Goal: Task Accomplishment & Management: Use online tool/utility

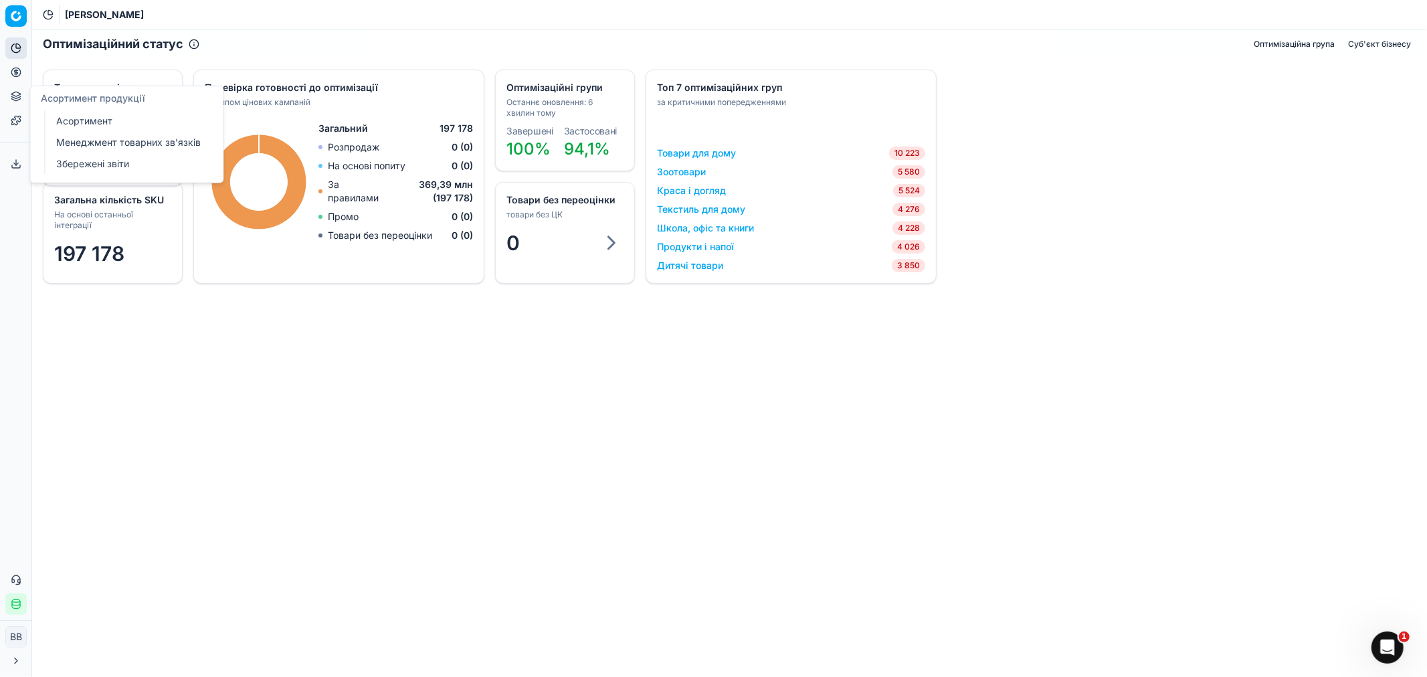
click at [90, 116] on link "Асортимент" at bounding box center [129, 121] width 156 height 19
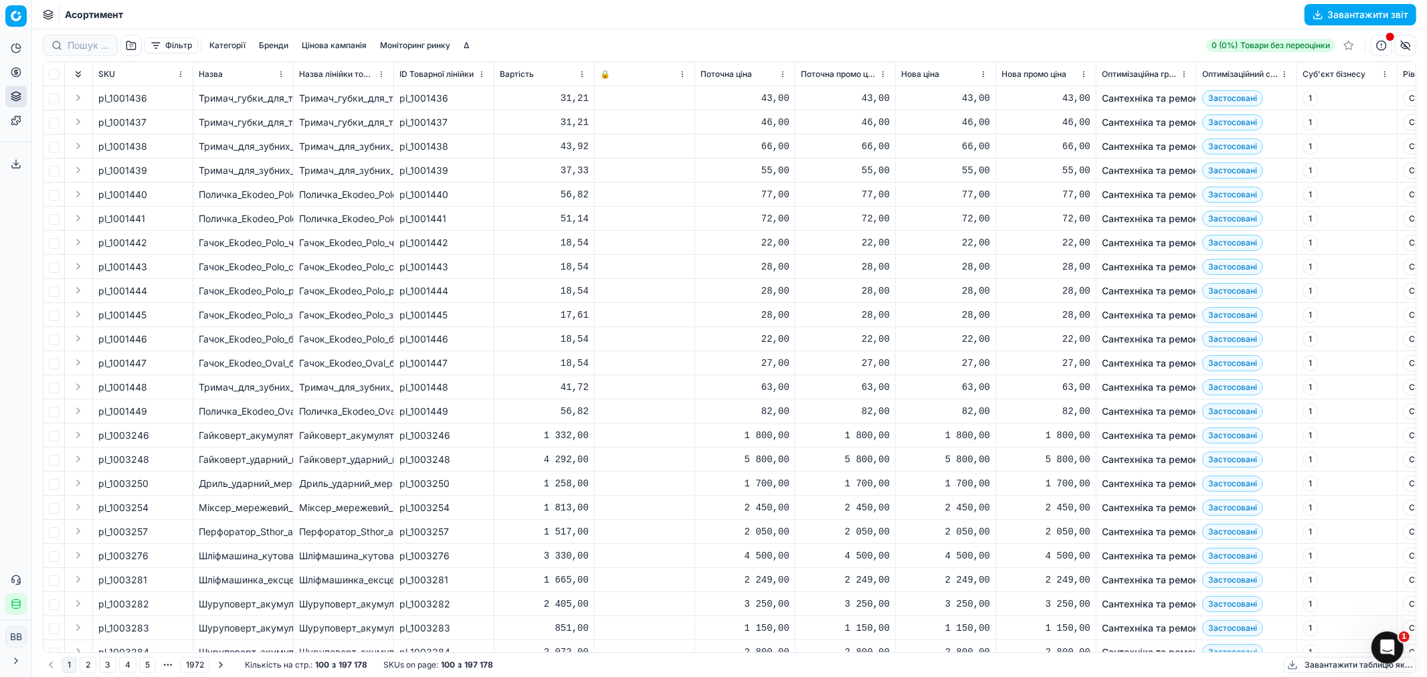
click at [130, 43] on button "button" at bounding box center [130, 45] width 21 height 21
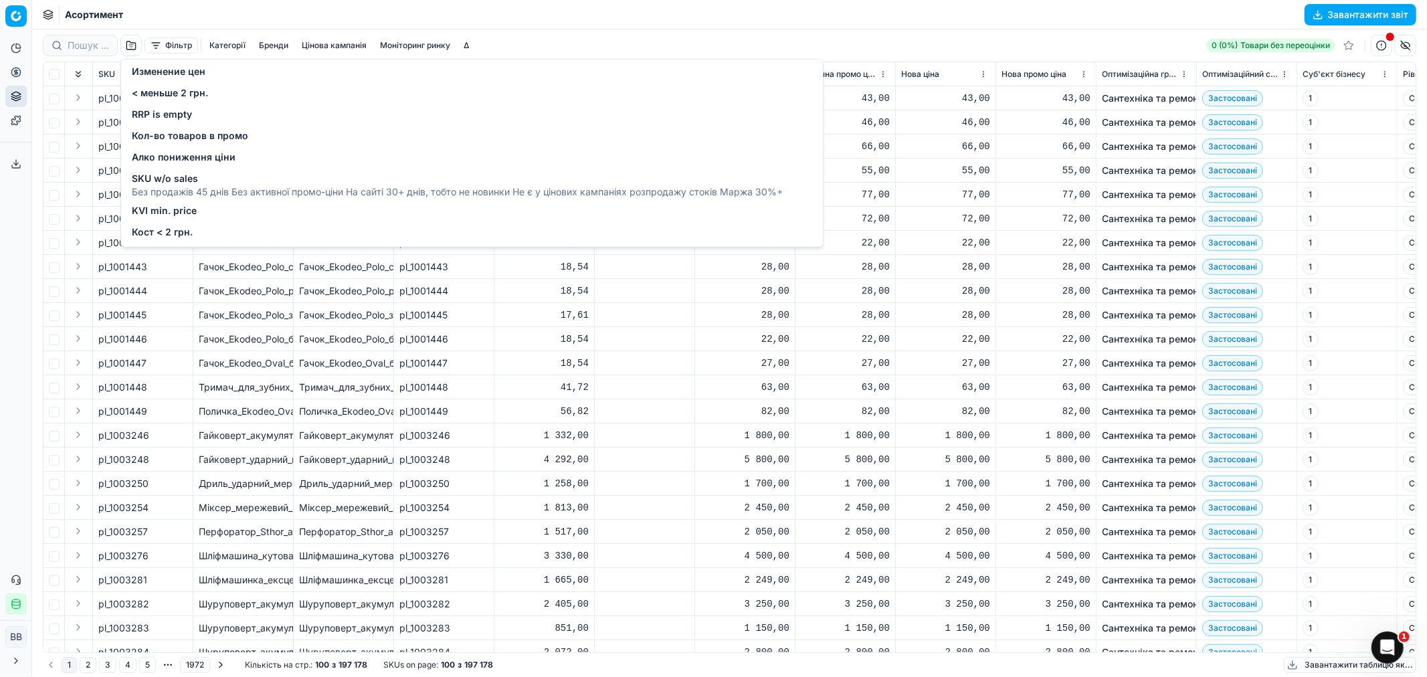
click at [145, 229] on span "Кост < 2 грн." at bounding box center [162, 231] width 61 height 13
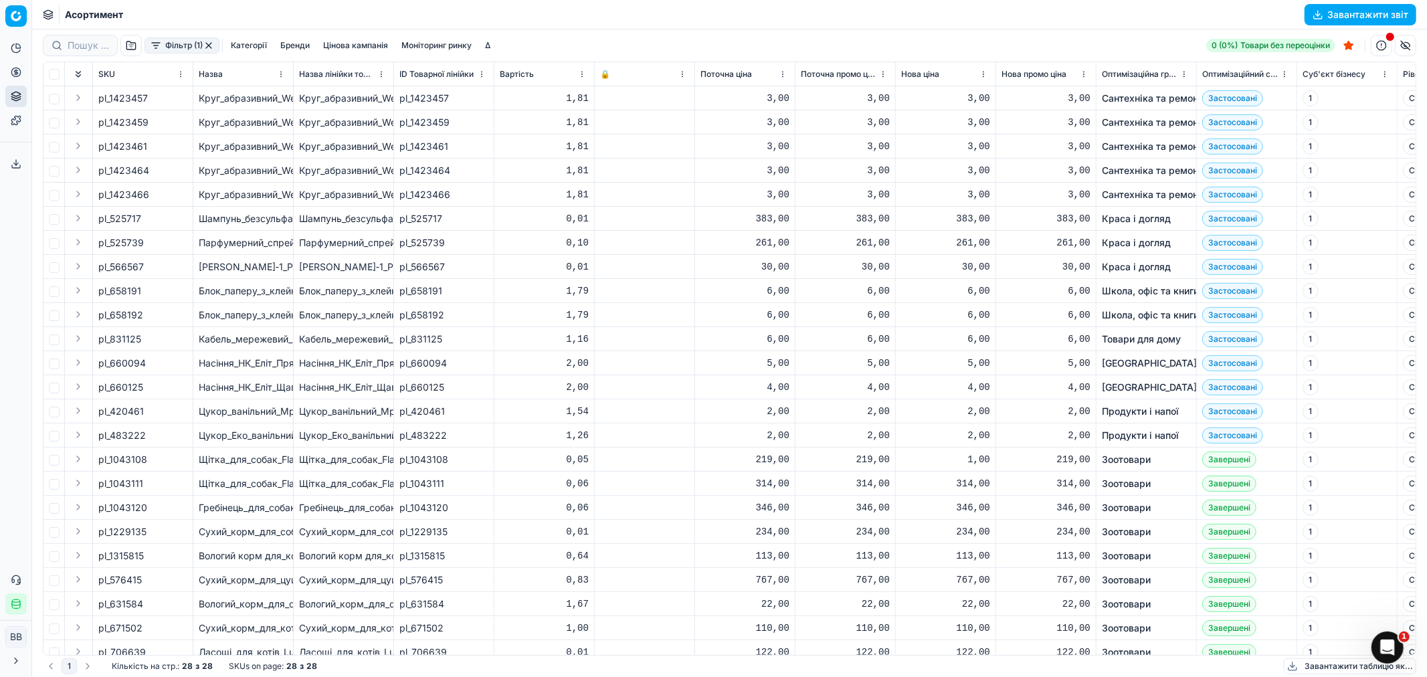
click at [1334, 10] on button "Завантажити звіт" at bounding box center [1360, 14] width 112 height 21
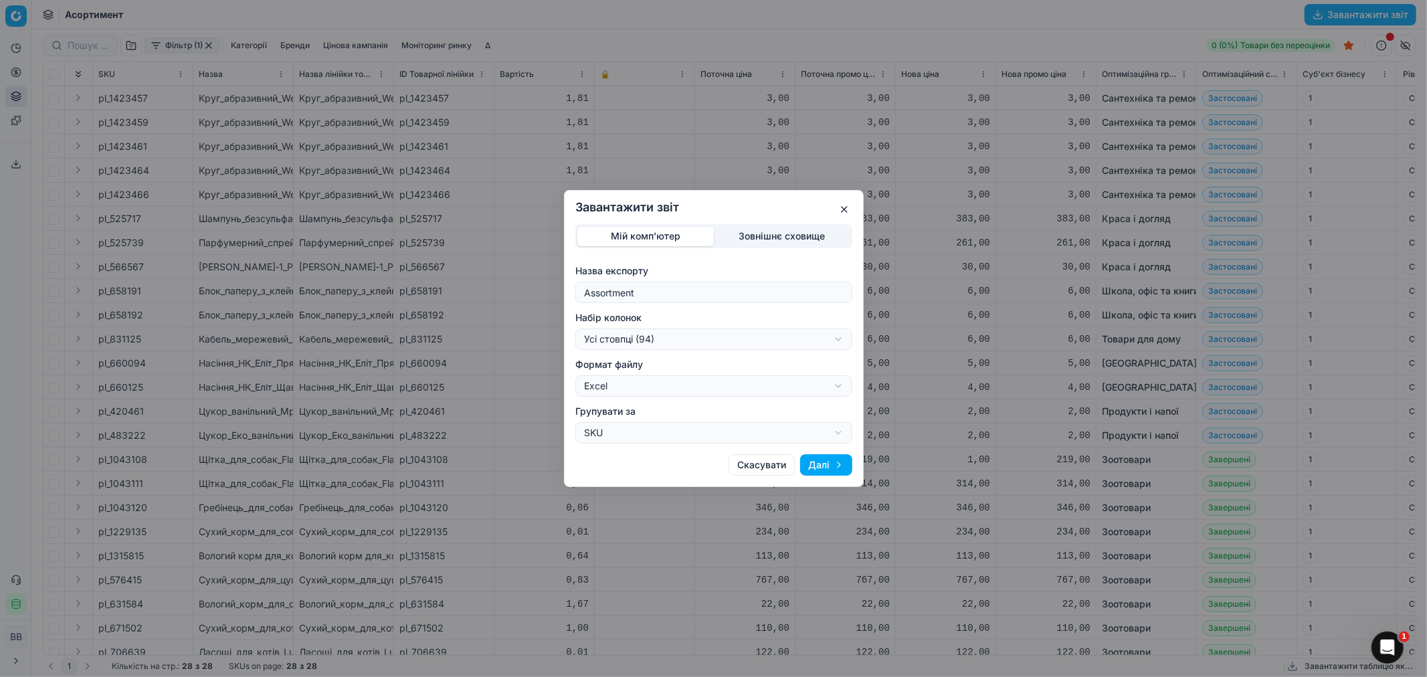
click at [825, 460] on button "Далі" at bounding box center [826, 464] width 52 height 21
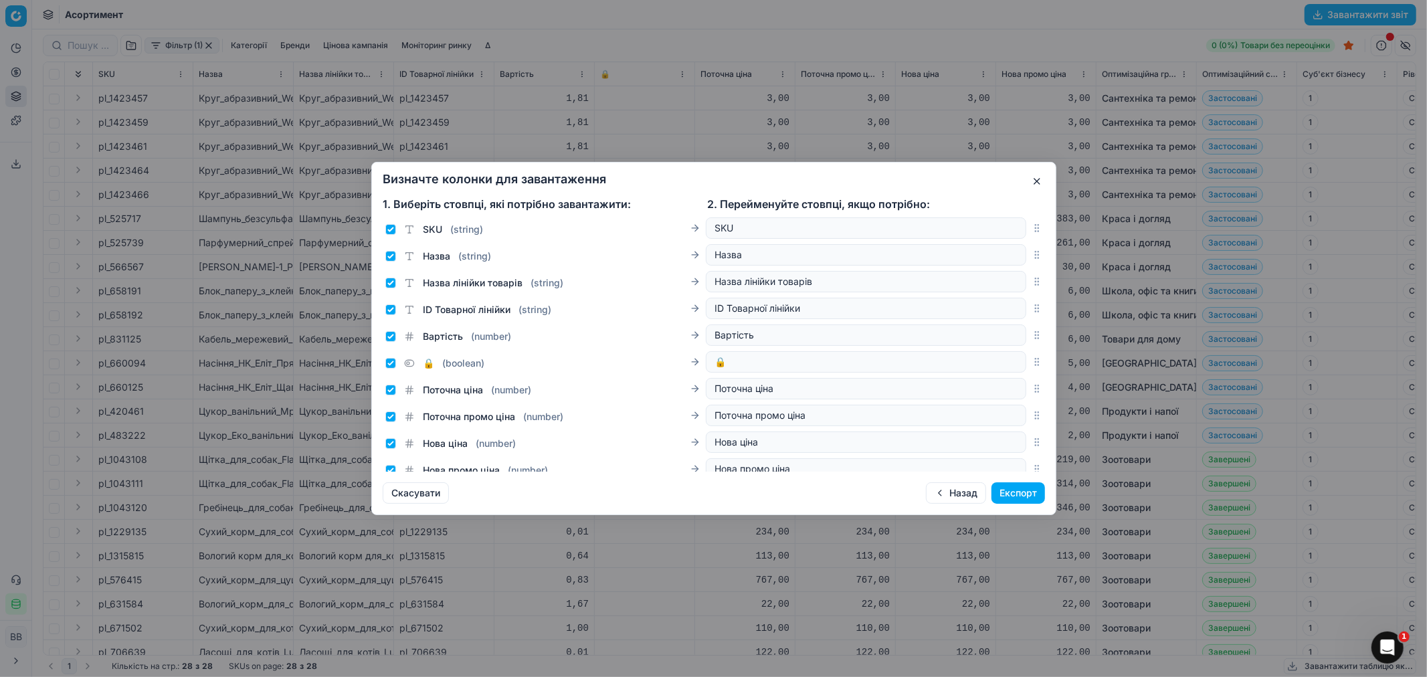
click at [998, 490] on button "Експорт" at bounding box center [1018, 492] width 54 height 21
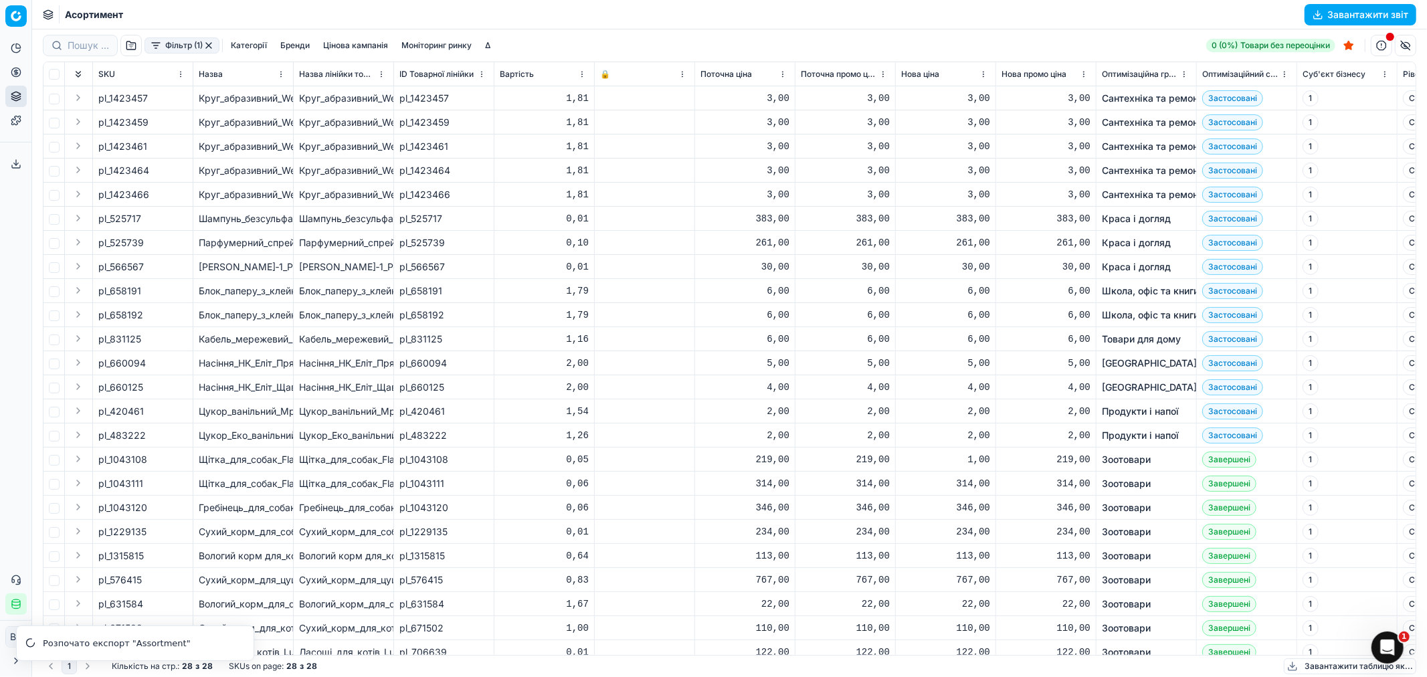
click at [20, 165] on icon at bounding box center [16, 166] width 8 height 3
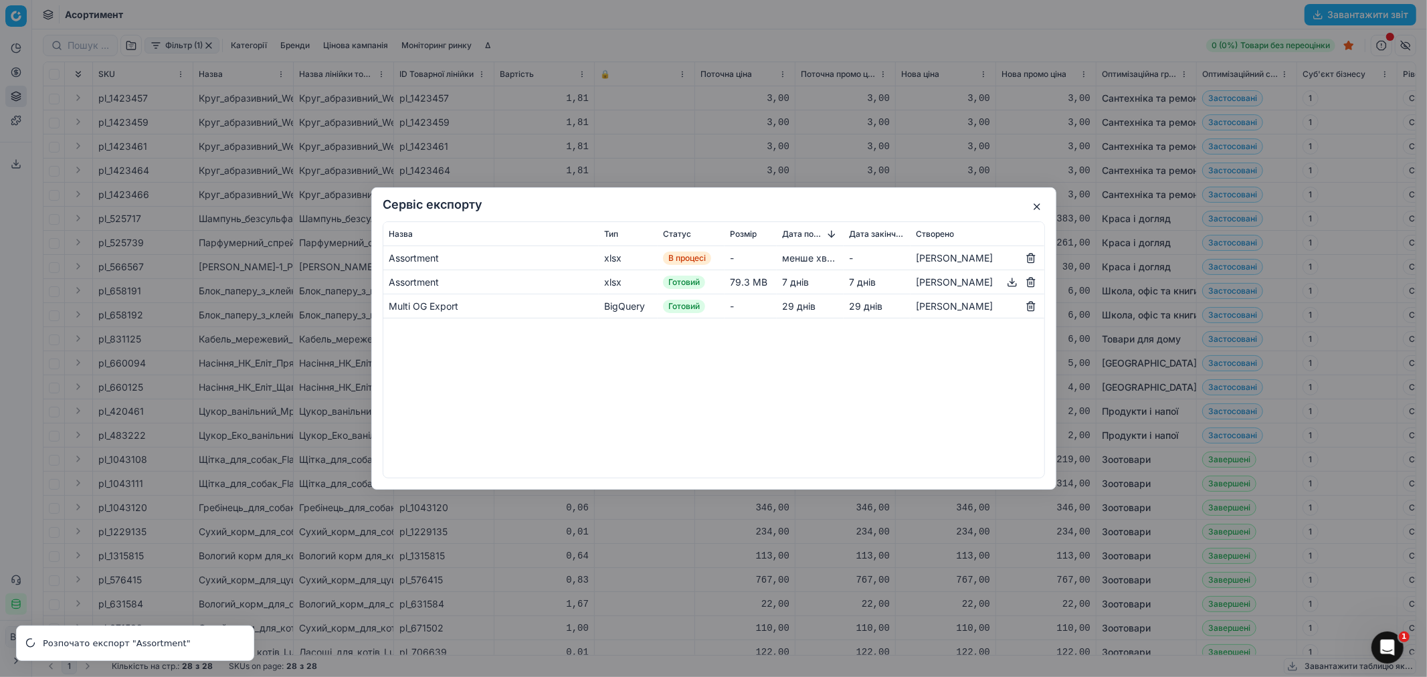
click at [1033, 284] on button "button" at bounding box center [1031, 282] width 16 height 16
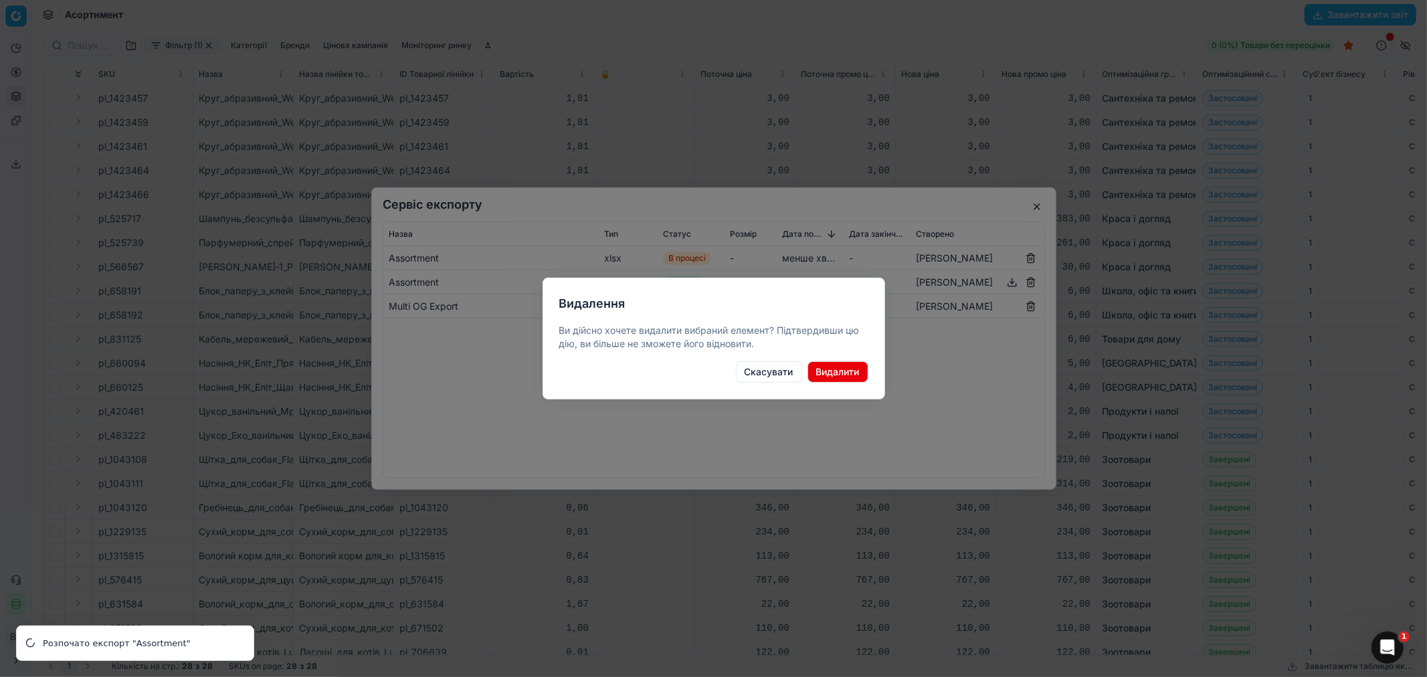
click at [847, 371] on button "Видалити" at bounding box center [837, 371] width 61 height 21
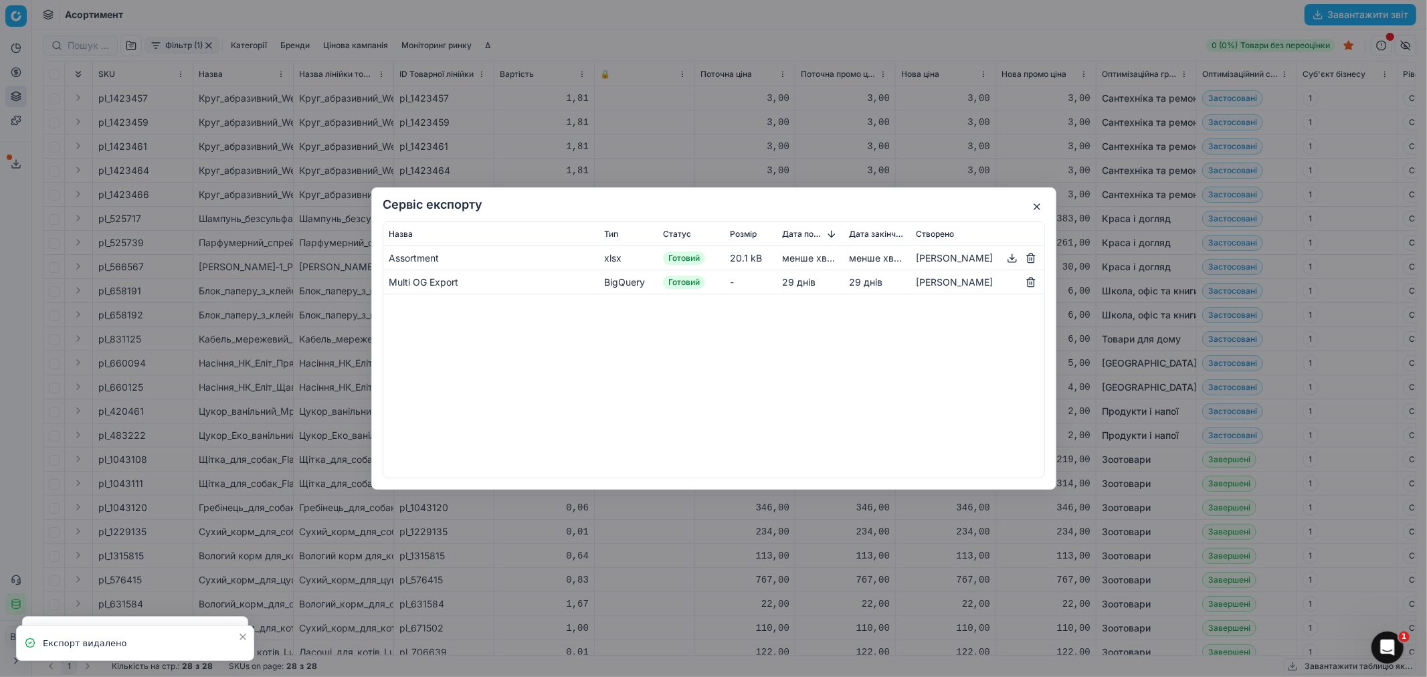
click at [1011, 255] on button "button" at bounding box center [1012, 258] width 16 height 16
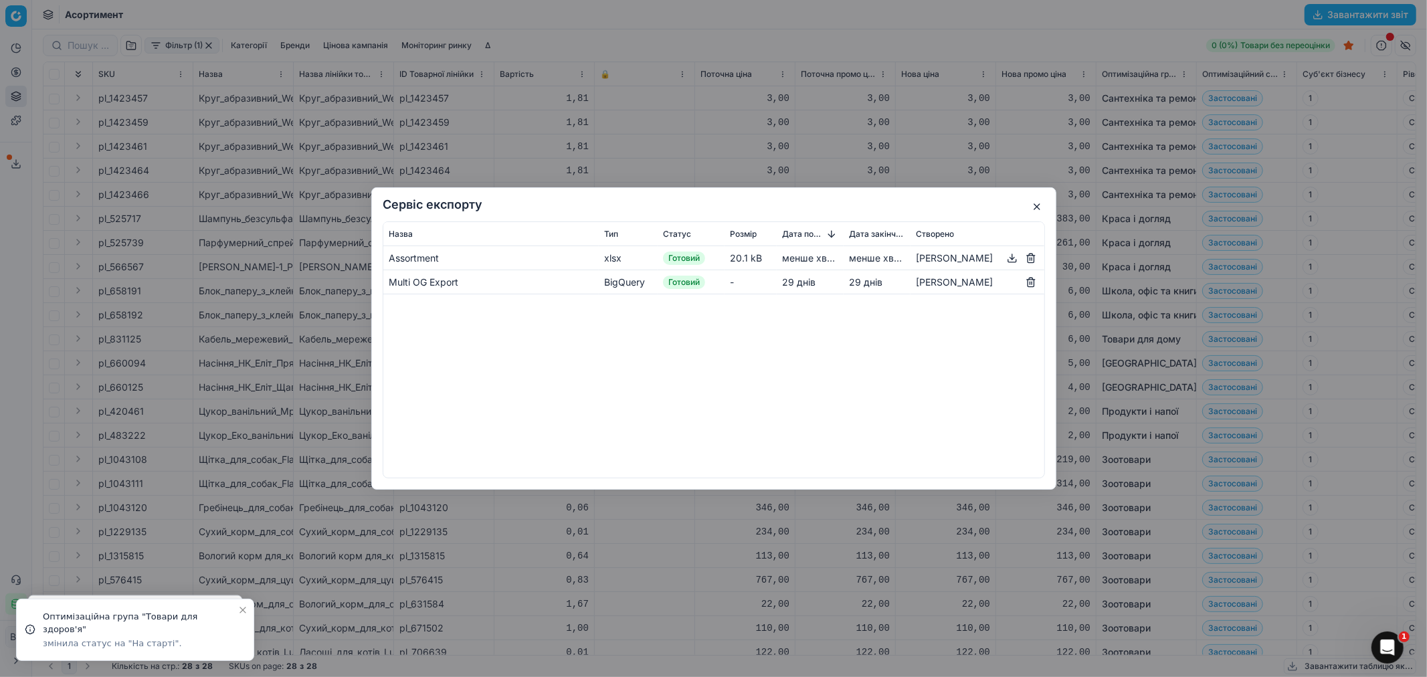
click at [1041, 208] on button "button" at bounding box center [1037, 207] width 16 height 16
